Goal: Task Accomplishment & Management: Manage account settings

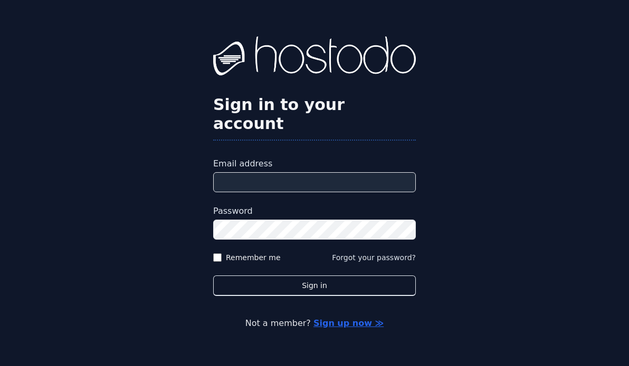
type input "**********"
click at [369, 264] on form "**********" at bounding box center [314, 227] width 202 height 139
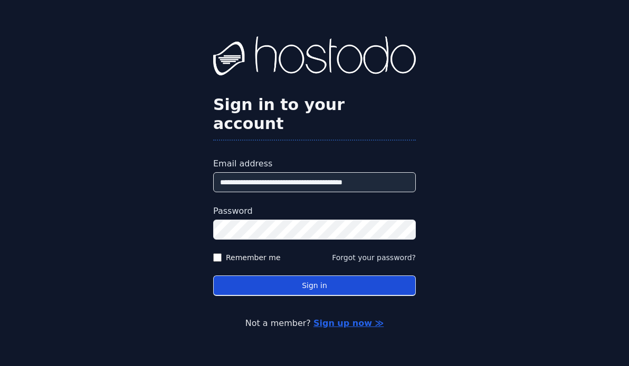
click at [369, 277] on button "Sign in" at bounding box center [314, 286] width 202 height 21
click at [379, 279] on button "Sign in" at bounding box center [314, 286] width 202 height 21
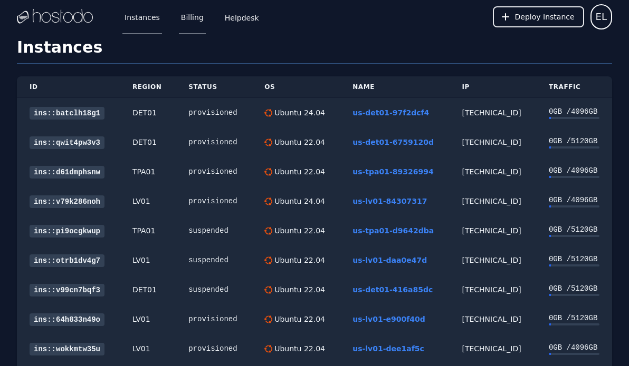
click at [186, 18] on link "Billing" at bounding box center [192, 16] width 27 height 35
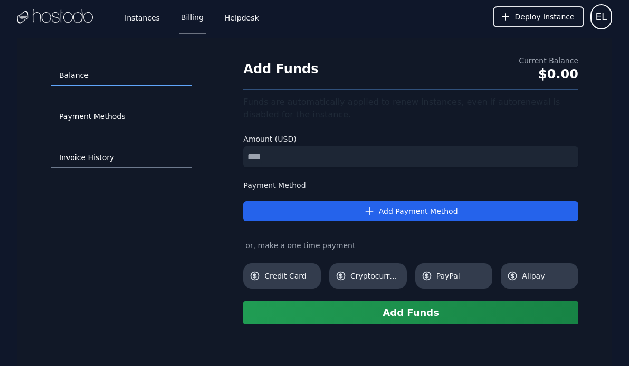
click at [83, 161] on link "Invoice History" at bounding box center [121, 158] width 141 height 20
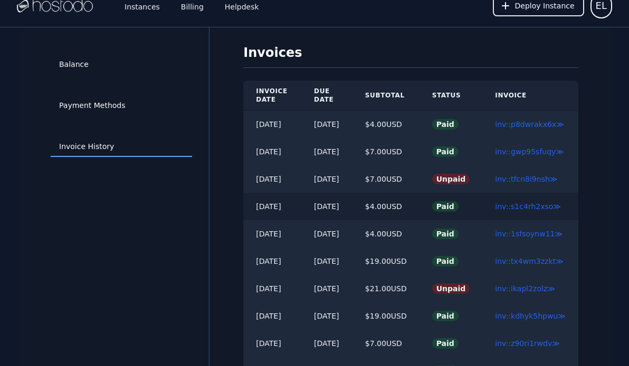
scroll to position [13, 0]
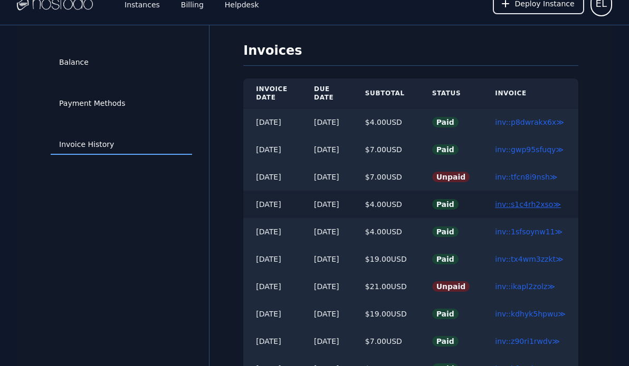
click at [530, 204] on link "inv::s1c4rh2xso ≫" at bounding box center [528, 204] width 66 height 8
click at [543, 204] on link "inv::s1c4rh2xso ≫" at bounding box center [528, 204] width 66 height 8
click at [546, 152] on link "inv::gwp95sfuqy ≫" at bounding box center [529, 150] width 69 height 8
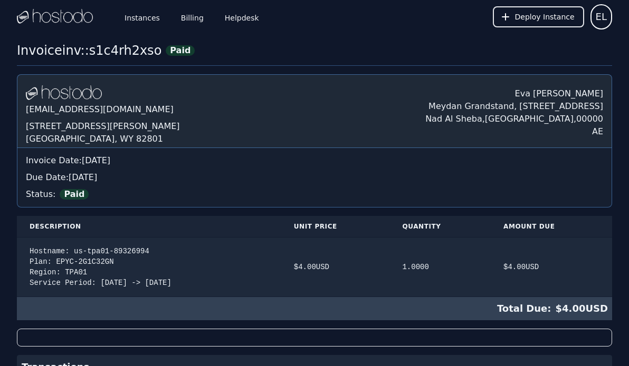
drag, startPoint x: 59, startPoint y: 52, endPoint x: 139, endPoint y: 54, distance: 79.6
click at [140, 53] on div "Invoice inv::s1c4rh2xso" at bounding box center [89, 50] width 144 height 17
copy div "inv::s1c4rh2xso"
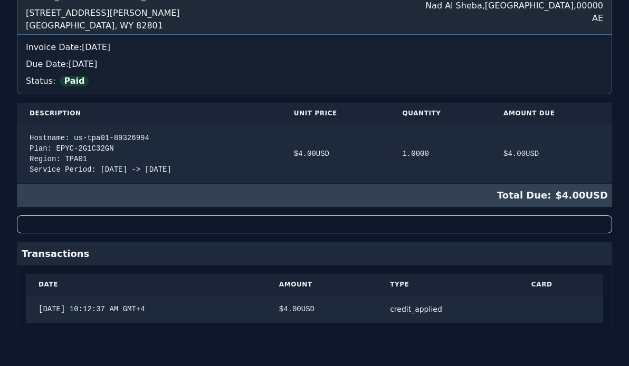
scroll to position [113, 0]
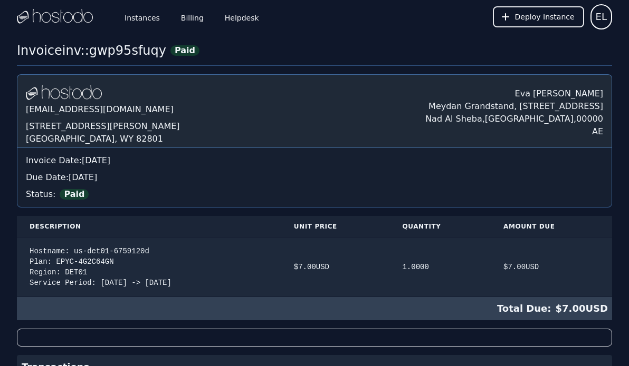
drag, startPoint x: 60, startPoint y: 50, endPoint x: 150, endPoint y: 45, distance: 90.3
click at [150, 45] on div "Invoice inv::gwp95sfuqy Paid" at bounding box center [108, 50] width 182 height 17
copy div "inv::gwp95sfuqy"
